Goal: Book appointment/travel/reservation

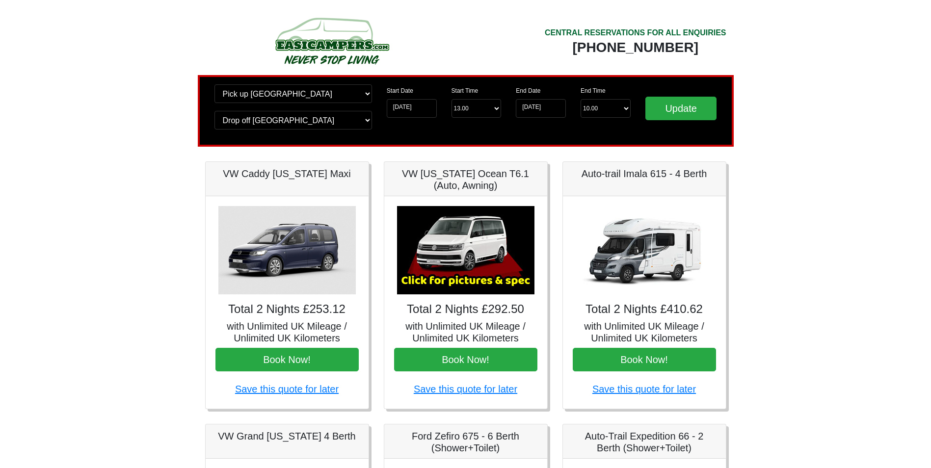
click at [494, 259] on img at bounding box center [465, 250] width 137 height 88
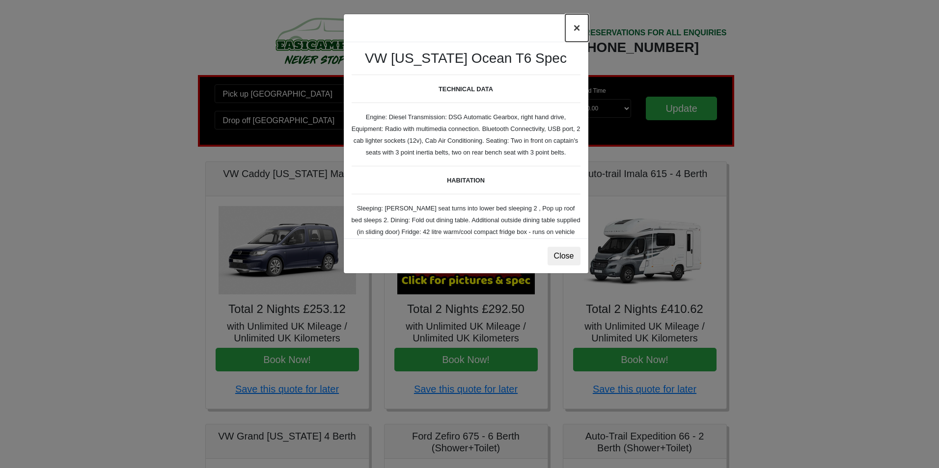
click at [576, 29] on button "×" at bounding box center [576, 27] width 23 height 27
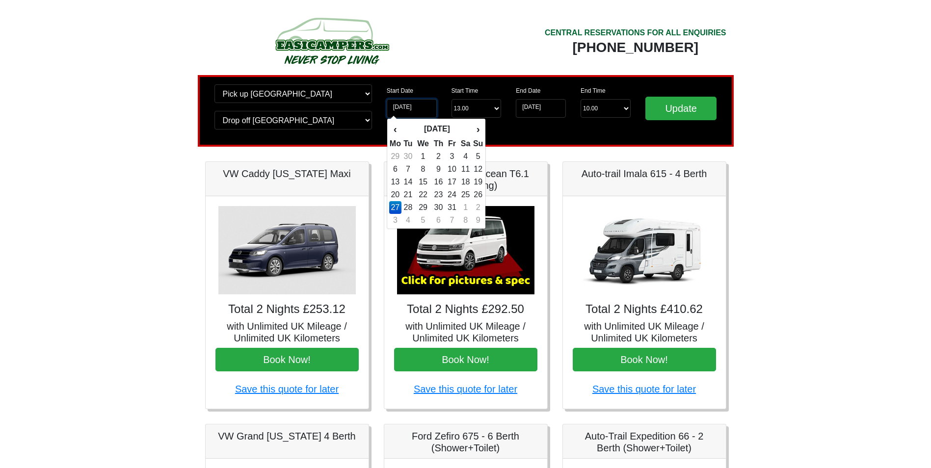
click at [430, 109] on input "27-10-2025" at bounding box center [412, 108] width 50 height 19
click at [480, 196] on td "26" at bounding box center [478, 195] width 11 height 13
type input "[DATE]"
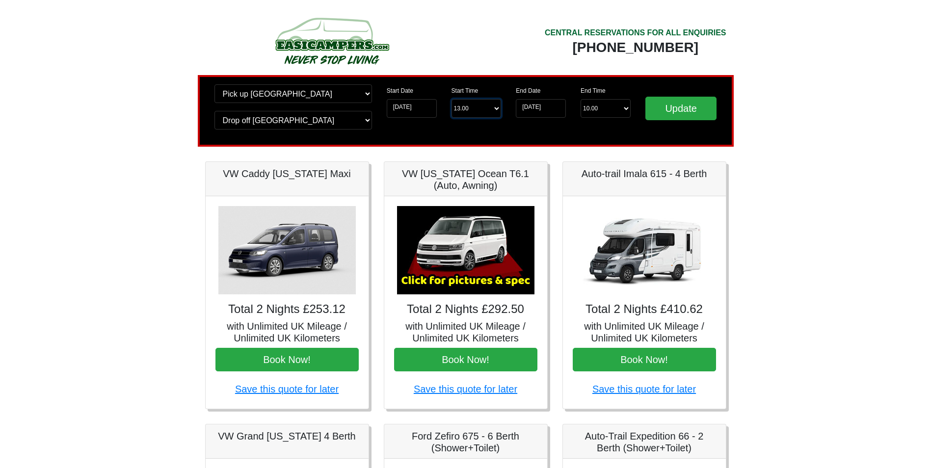
click at [490, 107] on select "Start Time 13.00 -------- 11.00 am (Saturday & Sunday Only) 12.00 pm (Saturday)…" at bounding box center [477, 108] width 50 height 19
select select "11.00"
click at [452, 99] on select "Start Time 13.00 -------- 11.00 am (Saturday & Sunday Only) 12.00 pm (Saturday)…" at bounding box center [477, 108] width 50 height 19
click at [707, 106] on input "Update" at bounding box center [682, 109] width 72 height 24
